Goal: Transaction & Acquisition: Subscribe to service/newsletter

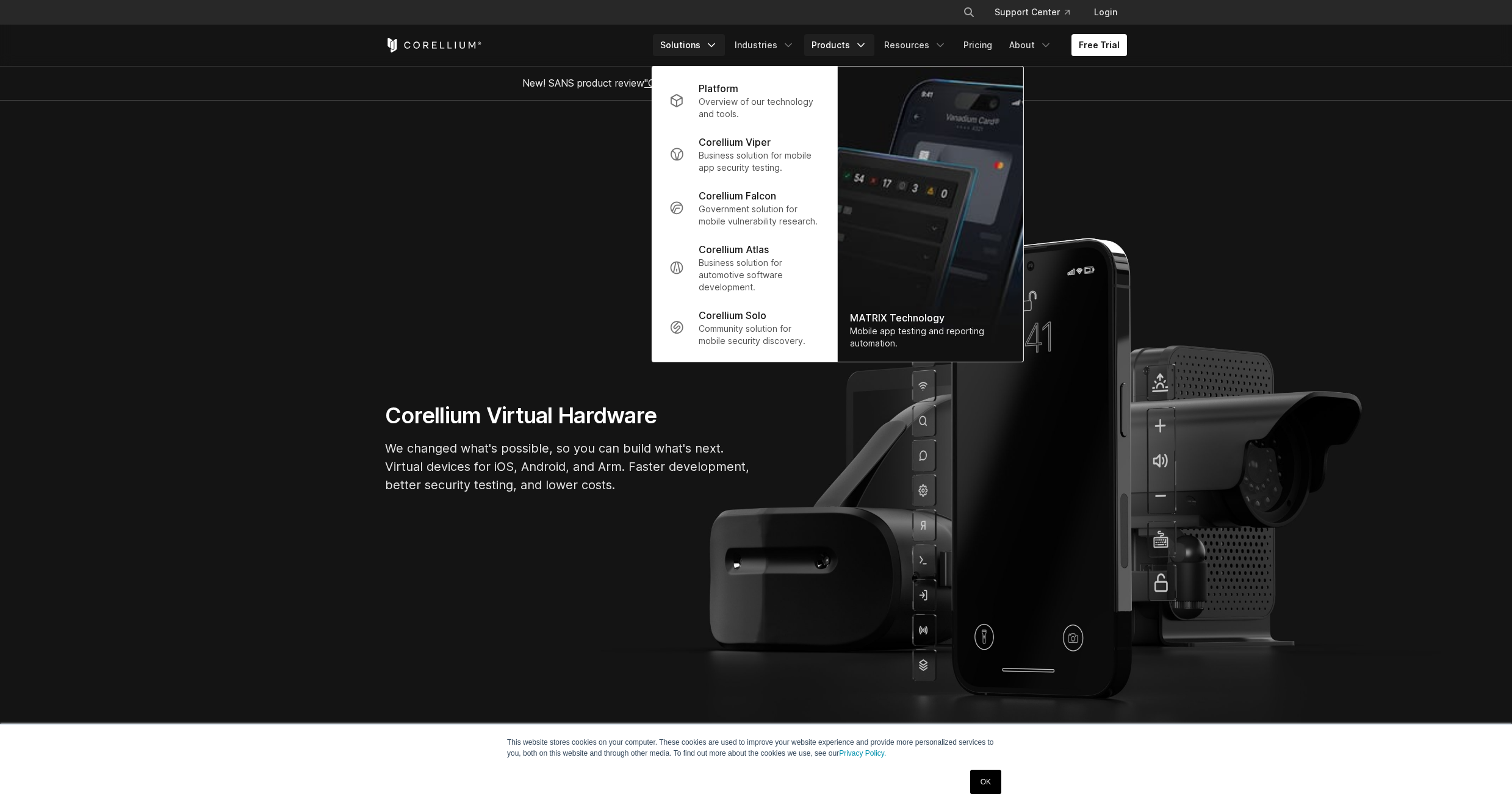
click at [710, 40] on link "Solutions" at bounding box center [689, 45] width 72 height 22
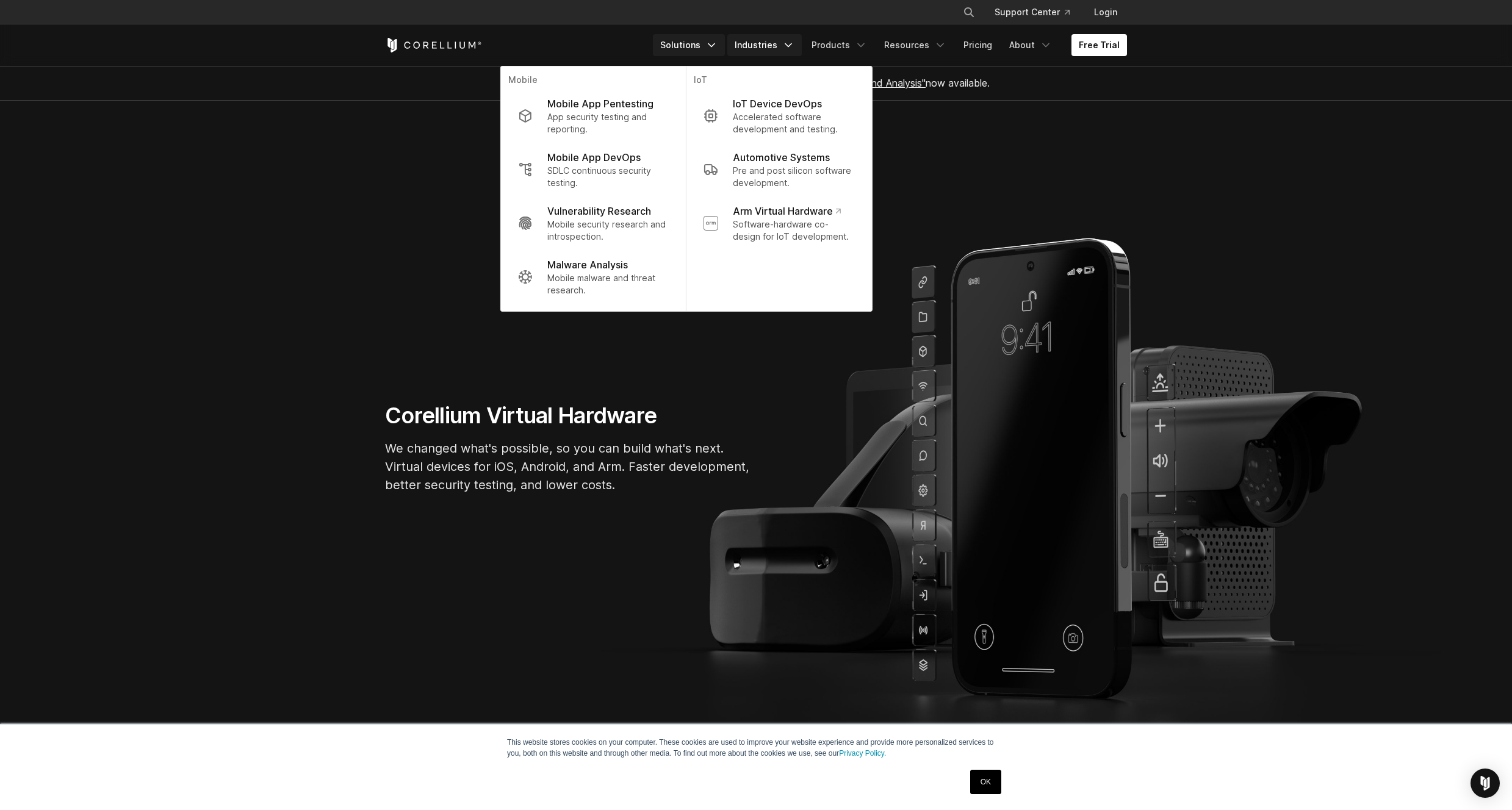
click at [777, 46] on link "Industries" at bounding box center [764, 45] width 75 height 22
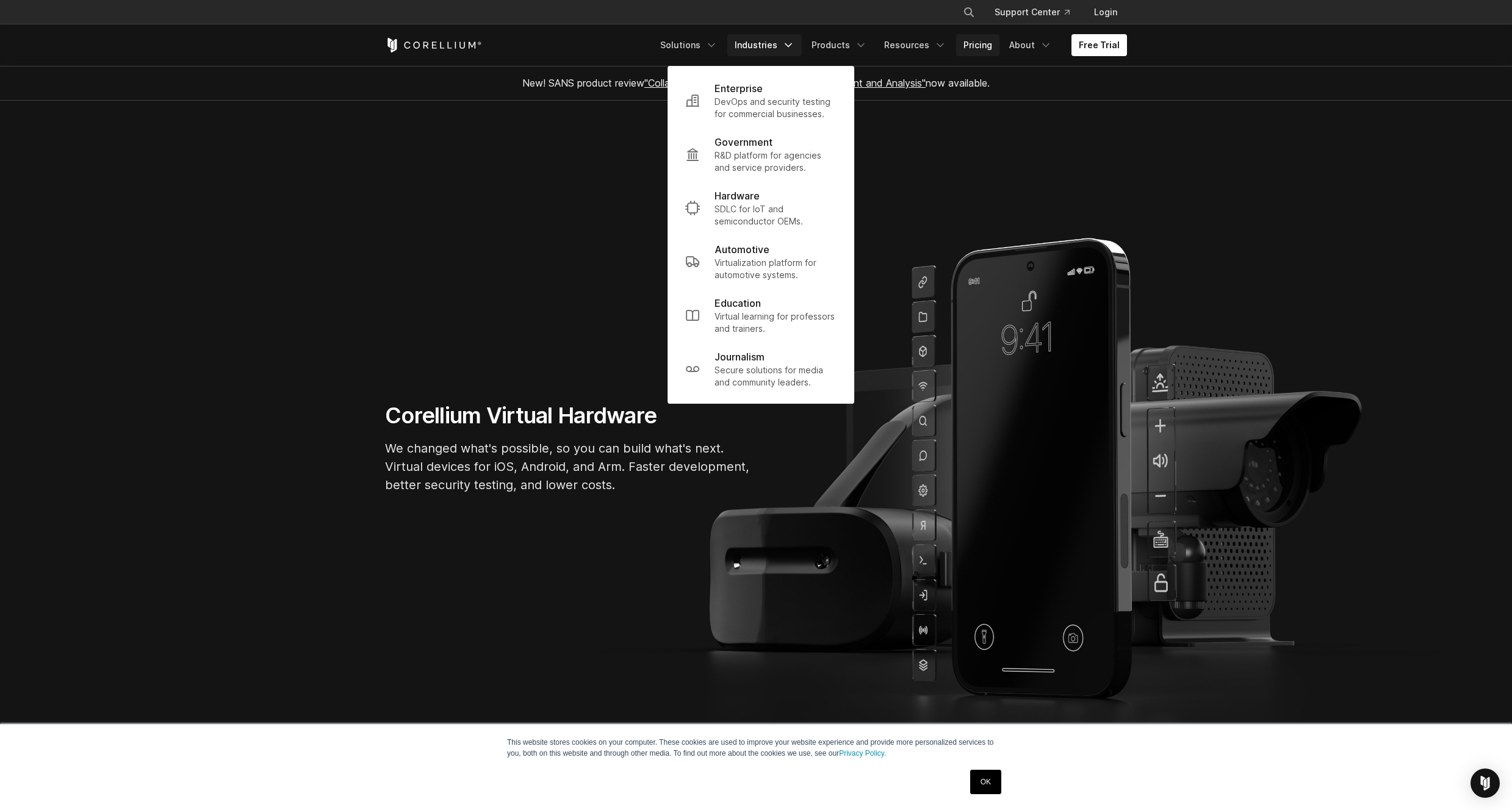
click at [997, 48] on link "Pricing" at bounding box center [978, 45] width 43 height 22
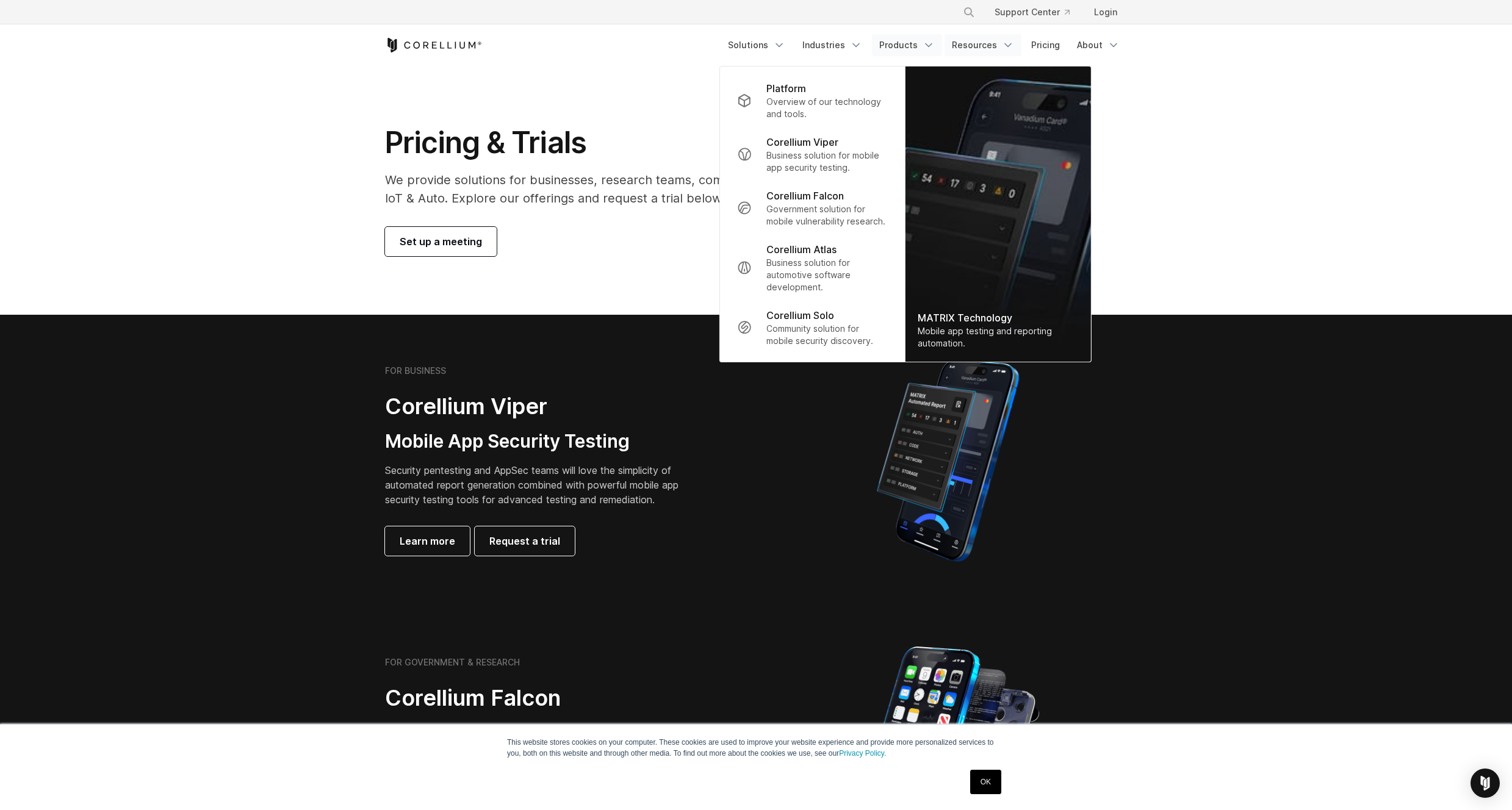
click at [983, 48] on link "Resources" at bounding box center [983, 45] width 77 height 22
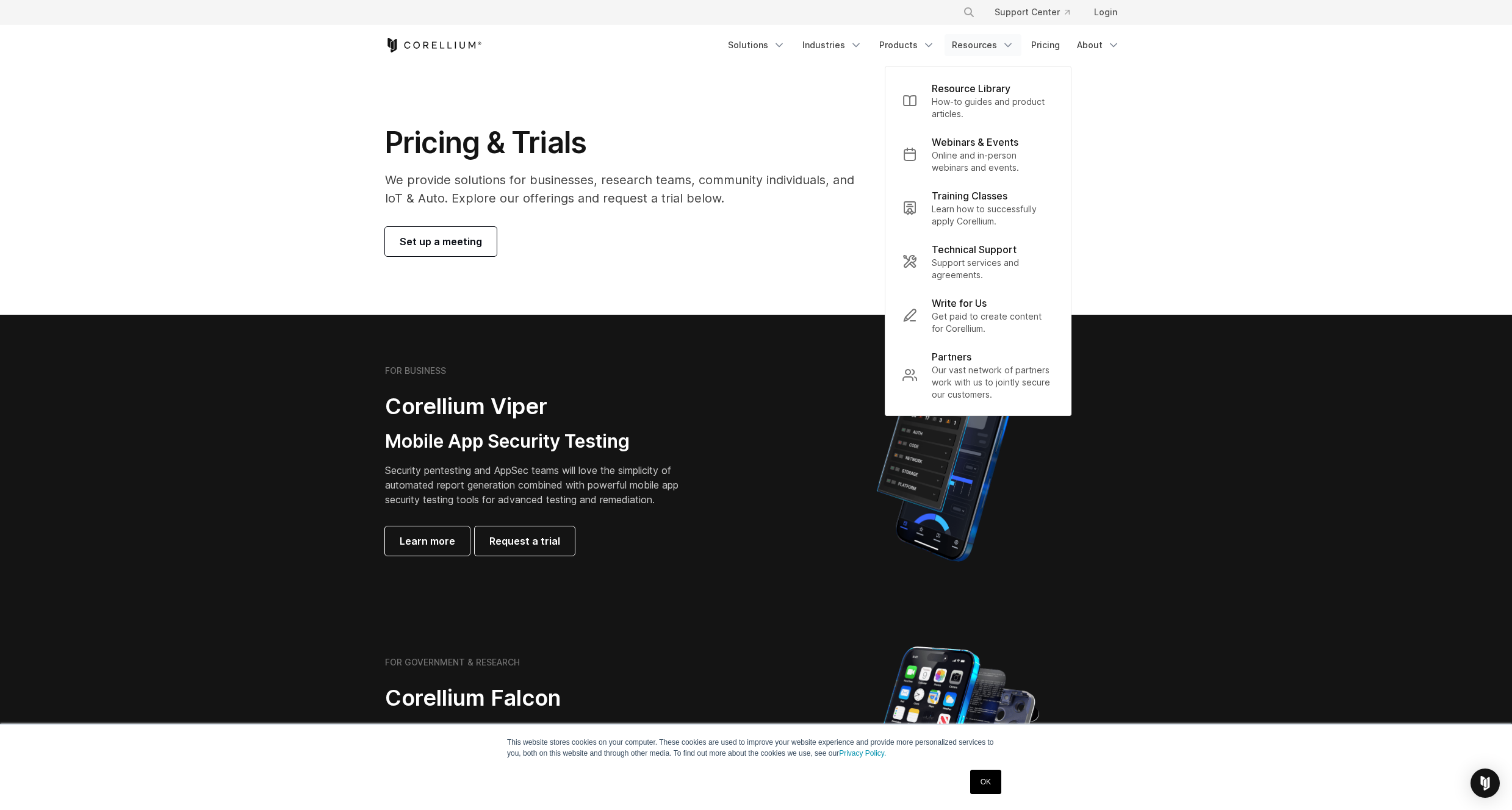
click at [1206, 541] on section "FOR BUSINESS Corellium Viper Mobile App Security Testing Security pentesting an…" at bounding box center [756, 461] width 1512 height 292
